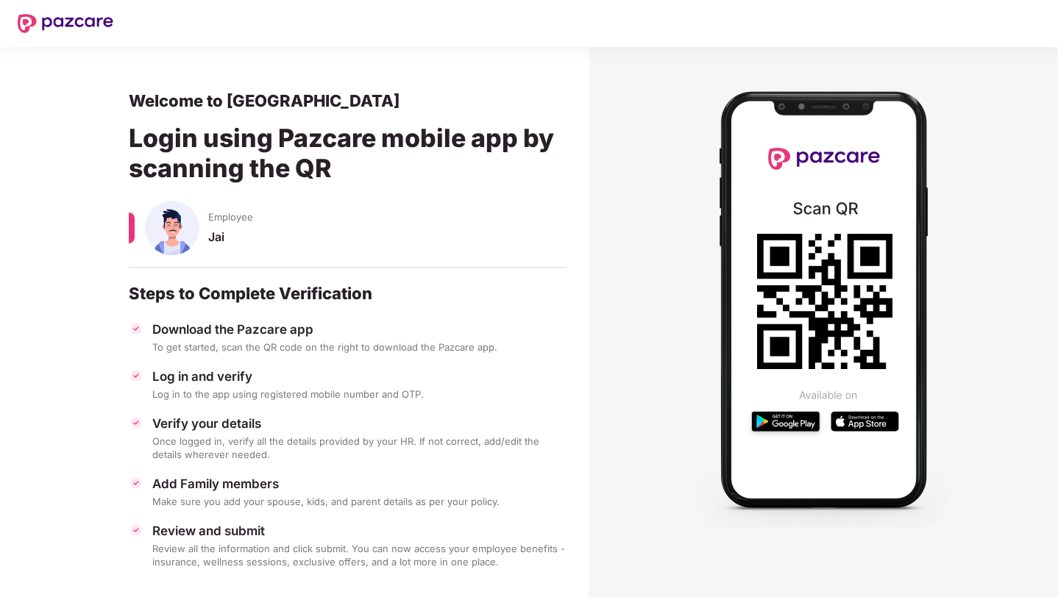
scroll to position [15, 0]
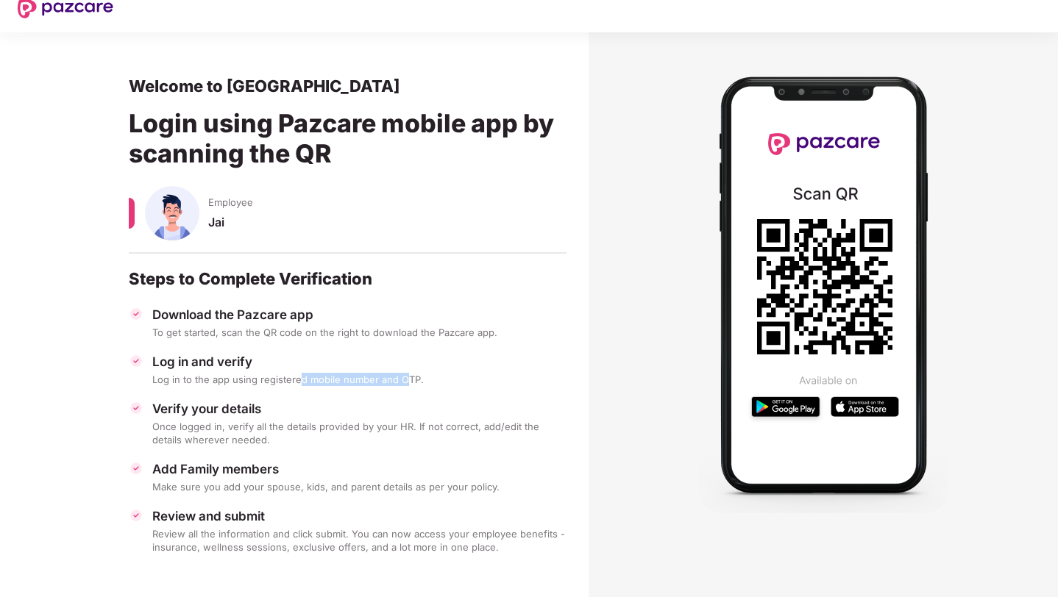
drag, startPoint x: 299, startPoint y: 378, endPoint x: 402, endPoint y: 377, distance: 103.0
click at [404, 379] on div "Log in to the app using registered mobile number and OTP." at bounding box center [359, 379] width 414 height 13
click at [371, 406] on div "Verify your details" at bounding box center [359, 409] width 414 height 16
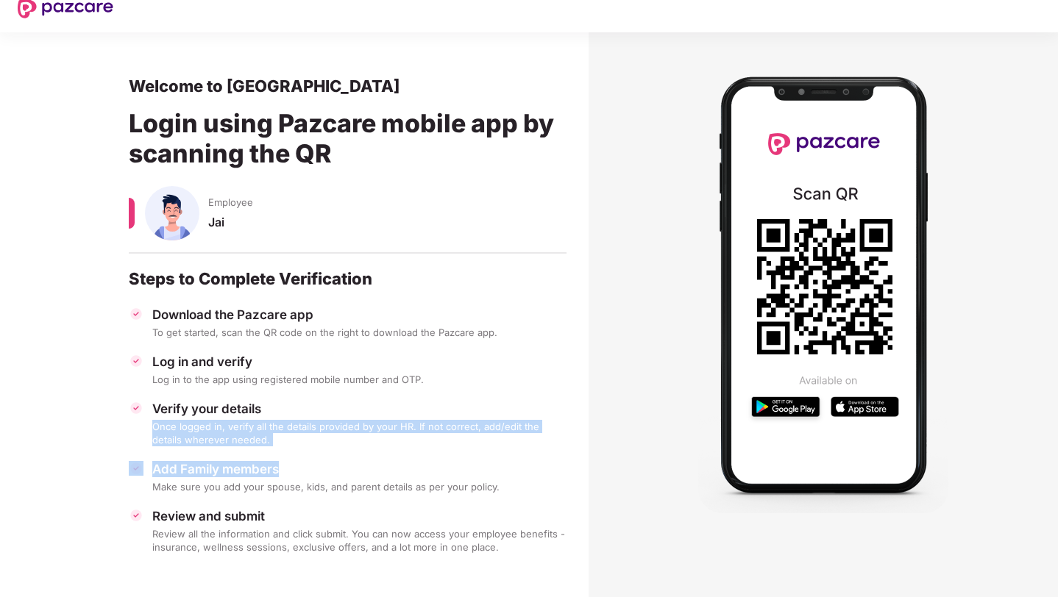
drag, startPoint x: 324, startPoint y: 410, endPoint x: 330, endPoint y: 468, distance: 57.8
click at [330, 469] on div "Download the Pazcare app To get started, scan the QR code on the right to downl…" at bounding box center [348, 430] width 438 height 247
click at [330, 468] on div "Add Family members" at bounding box center [359, 469] width 414 height 16
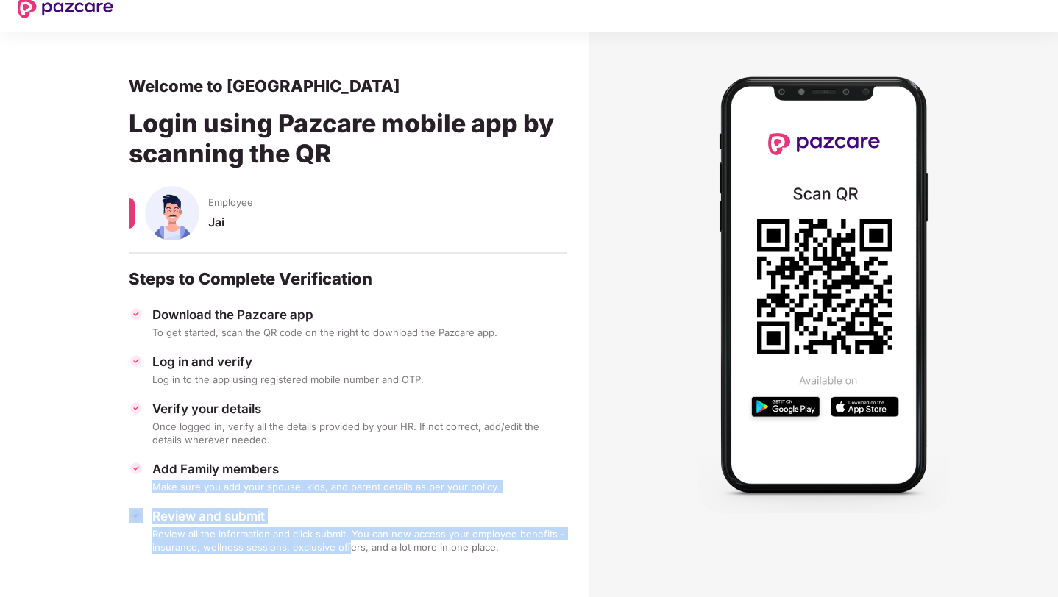
drag, startPoint x: 331, startPoint y: 480, endPoint x: 345, endPoint y: 544, distance: 65.5
click at [345, 544] on div "Download the Pazcare app To get started, scan the QR code on the right to downl…" at bounding box center [348, 430] width 438 height 247
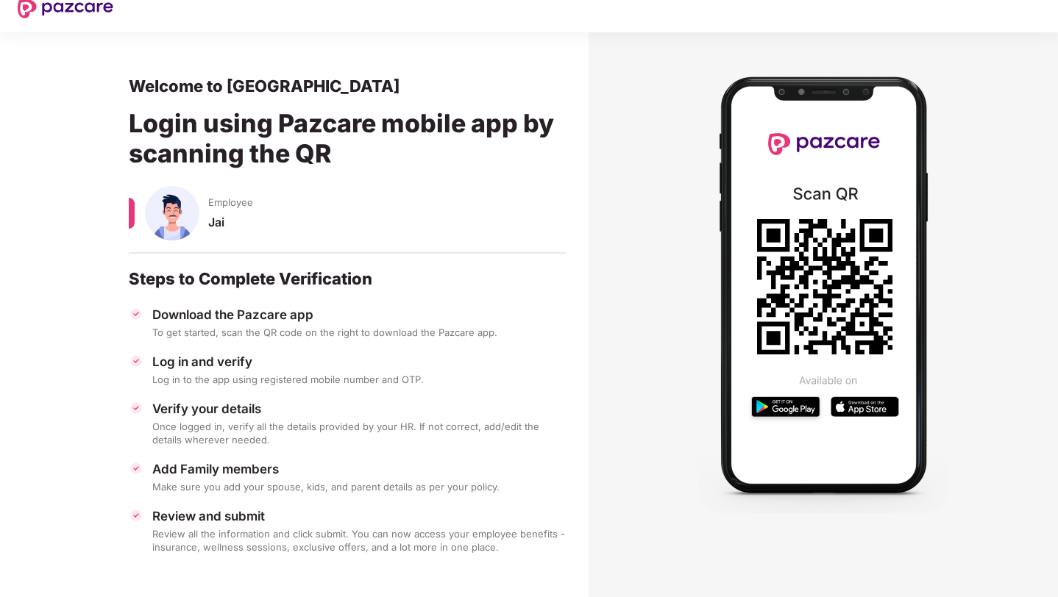
click at [422, 458] on div "Download the Pazcare app To get started, scan the QR code on the right to downl…" at bounding box center [348, 430] width 438 height 247
